Goal: Unclear

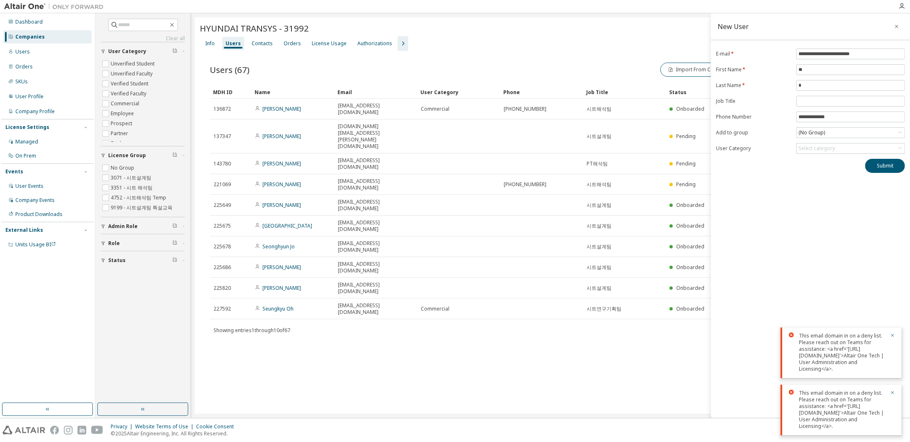
click at [835, 332] on div "This email domain in on a deny list. Please reach out on Teams for assistance: …" at bounding box center [842, 352] width 86 height 40
drag, startPoint x: 798, startPoint y: 229, endPoint x: 848, endPoint y: 230, distance: 49.8
click at [848, 328] on div "This email domain in on a deny list. Please reach out on Teams for assistance: …" at bounding box center [841, 353] width 121 height 51
drag, startPoint x: 883, startPoint y: 230, endPoint x: 799, endPoint y: 231, distance: 83.7
click at [799, 332] on div "This email domain in on a deny list. Please reach out on Teams for assistance: …" at bounding box center [842, 352] width 86 height 40
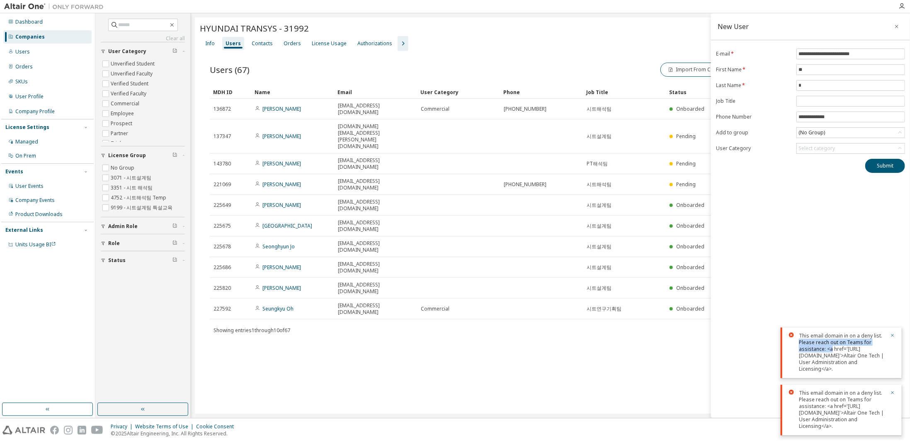
drag, startPoint x: 799, startPoint y: 237, endPoint x: 873, endPoint y: 240, distance: 73.4
click at [873, 332] on div "This email domain in on a deny list. Please reach out on Teams for assistance: …" at bounding box center [842, 352] width 86 height 40
drag, startPoint x: 849, startPoint y: 314, endPoint x: 803, endPoint y: 227, distance: 98.3
click at [803, 332] on div "This email domain in on a deny list. Please reach out on Teams for assistance: …" at bounding box center [842, 352] width 86 height 40
click at [814, 332] on div "This email domain in on a deny list. Please reach out on Teams for assistance: …" at bounding box center [842, 352] width 86 height 40
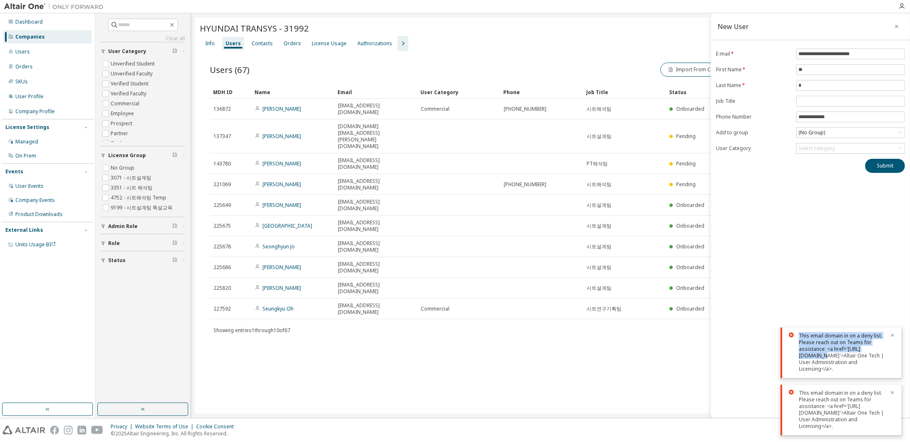
drag, startPoint x: 799, startPoint y: 232, endPoint x: 847, endPoint y: 247, distance: 50.1
click at [847, 332] on div "This email domain in on a deny list. Please reach out on Teams for assistance: …" at bounding box center [842, 352] width 86 height 40
click at [846, 332] on div "This email domain in on a deny list. Please reach out on Teams for assistance: …" at bounding box center [842, 352] width 86 height 40
drag, startPoint x: 834, startPoint y: 320, endPoint x: 798, endPoint y: 230, distance: 96.5
click at [798, 328] on div "This email domain in on a deny list. Please reach out on Teams for assistance: …" at bounding box center [841, 353] width 121 height 51
